Goal: Check status: Check status

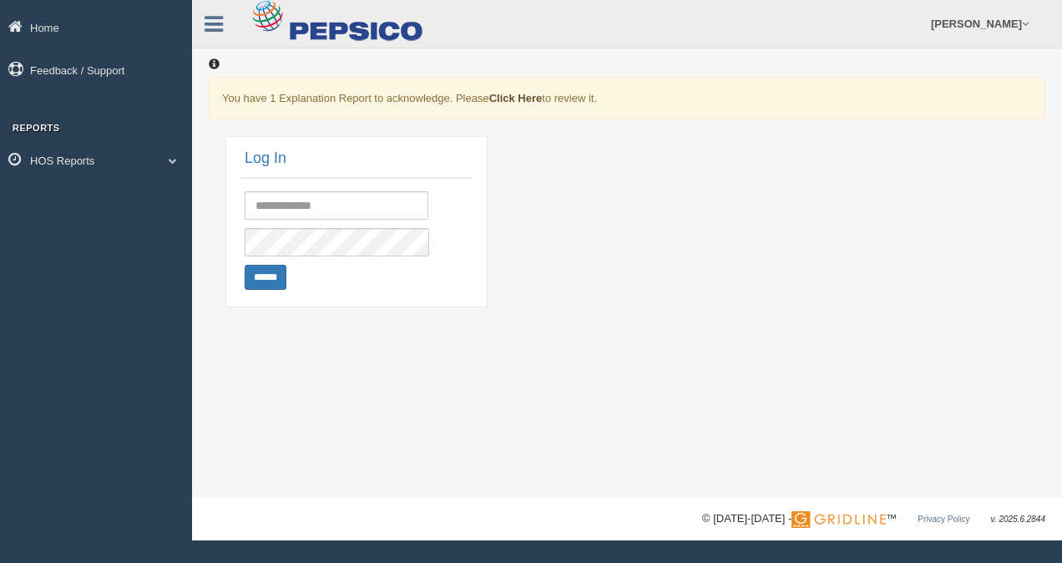
click at [519, 94] on link "Click Here" at bounding box center [515, 98] width 53 height 13
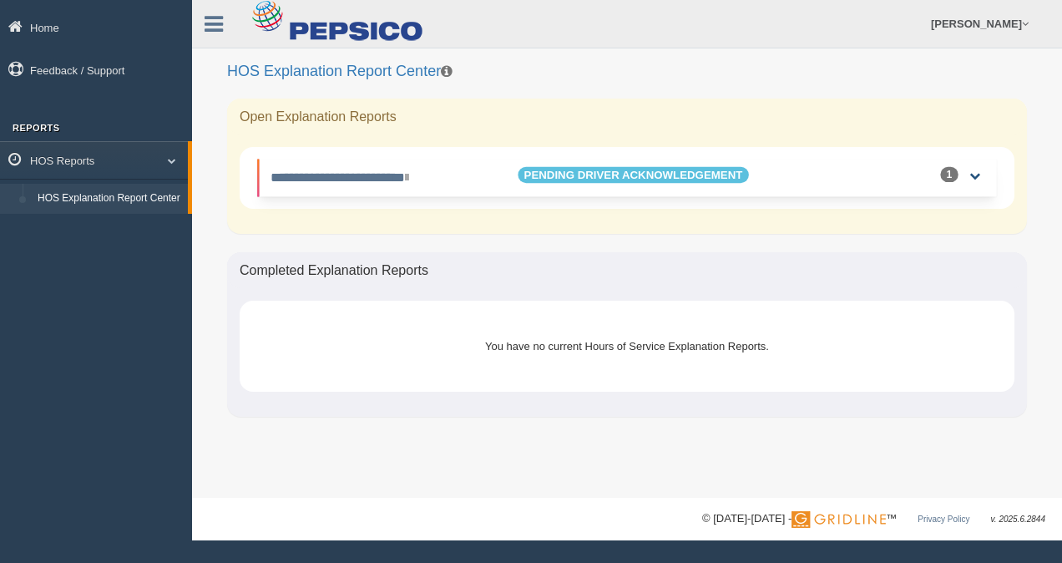
click at [975, 173] on link at bounding box center [975, 175] width 11 height 11
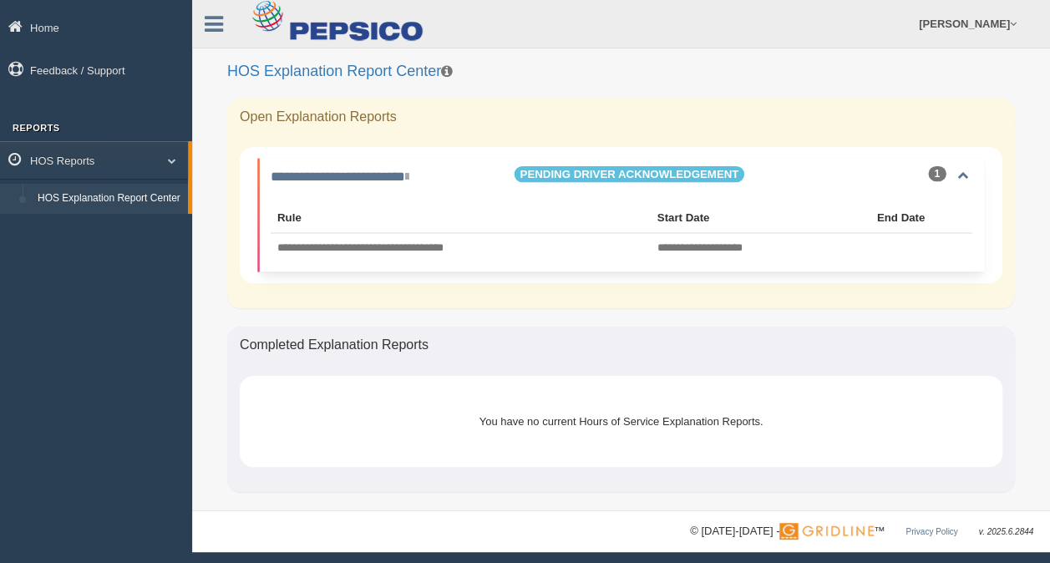
click at [612, 174] on span "Pending Driver Acknowledgement" at bounding box center [629, 174] width 230 height 16
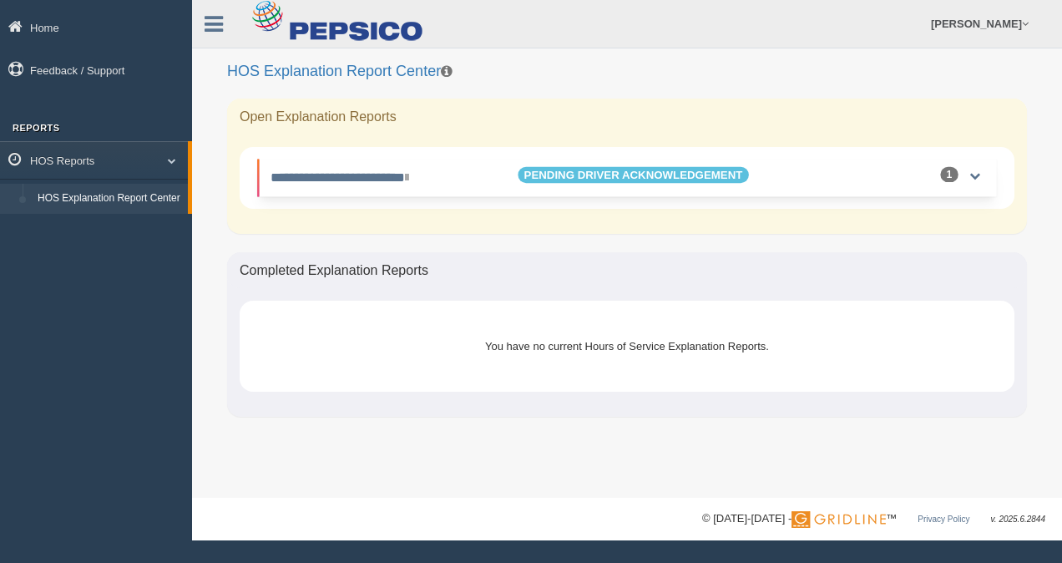
click at [612, 174] on span "Pending Driver Acknowledgement" at bounding box center [633, 175] width 230 height 16
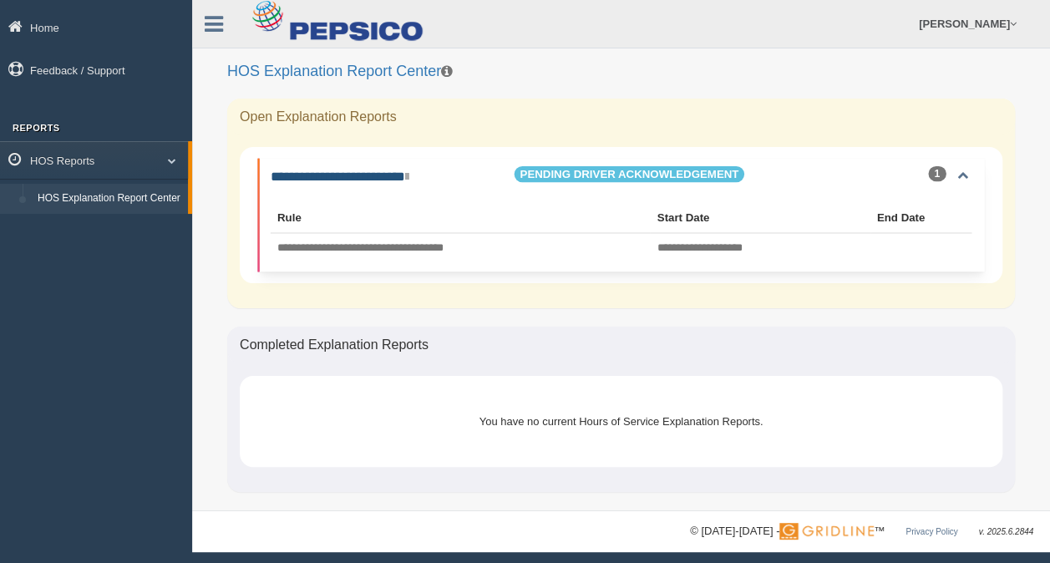
click at [400, 175] on link "**********" at bounding box center [340, 176] width 138 height 13
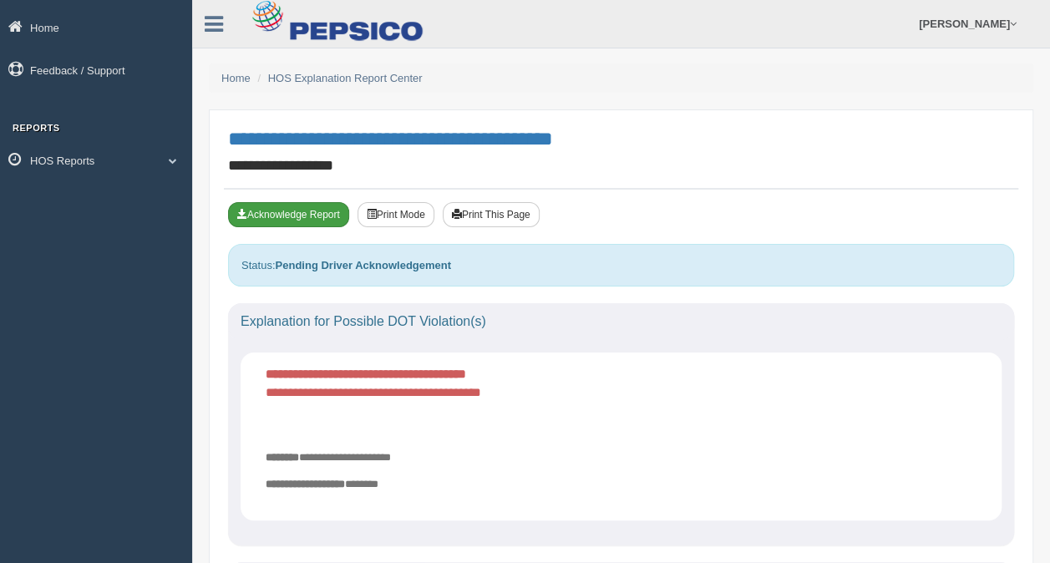
click at [336, 219] on button "Acknowledge Report" at bounding box center [288, 214] width 121 height 25
